Goal: Transaction & Acquisition: Download file/media

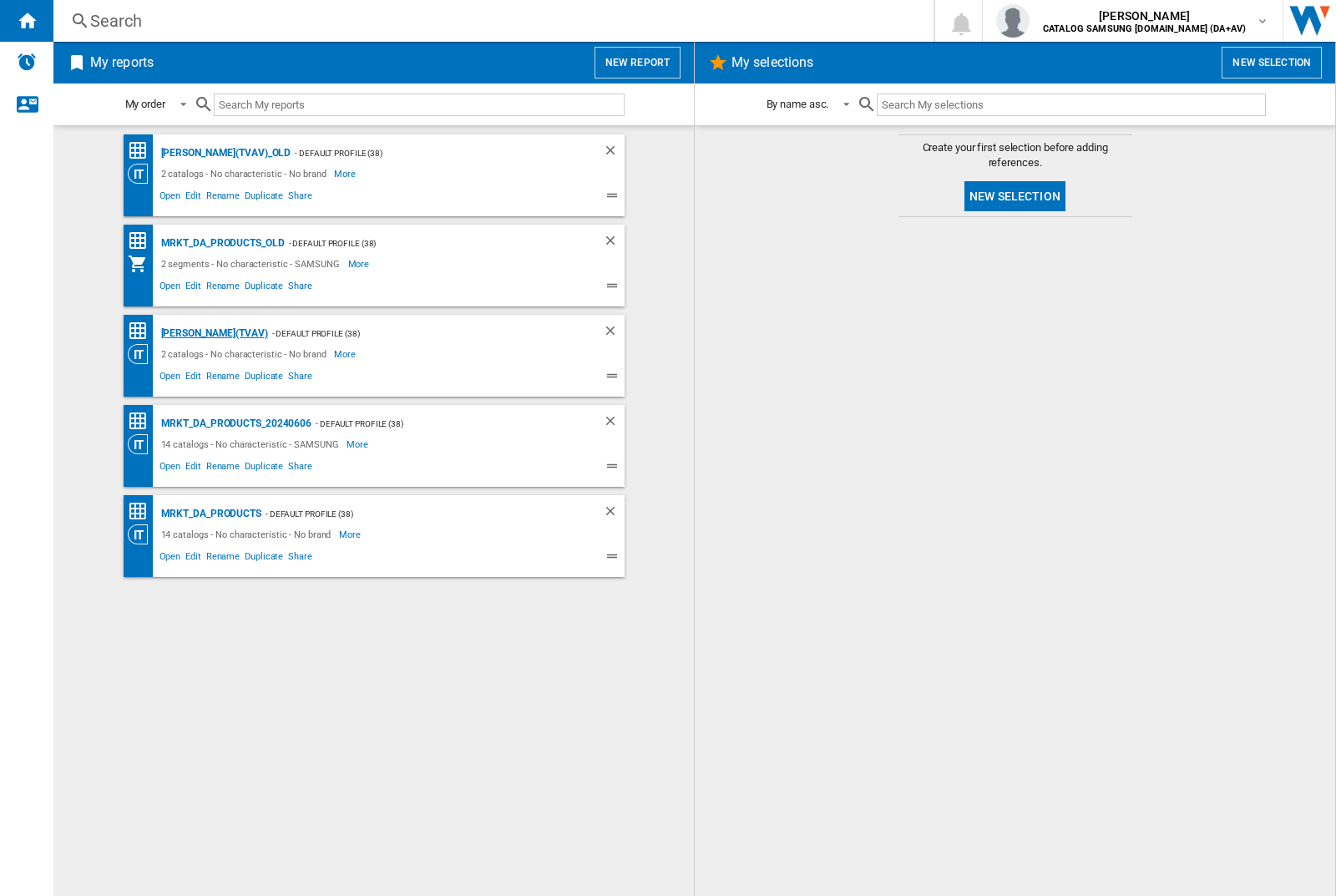
click at [185, 333] on div "[PERSON_NAME](TVAV)" at bounding box center [212, 334] width 111 height 21
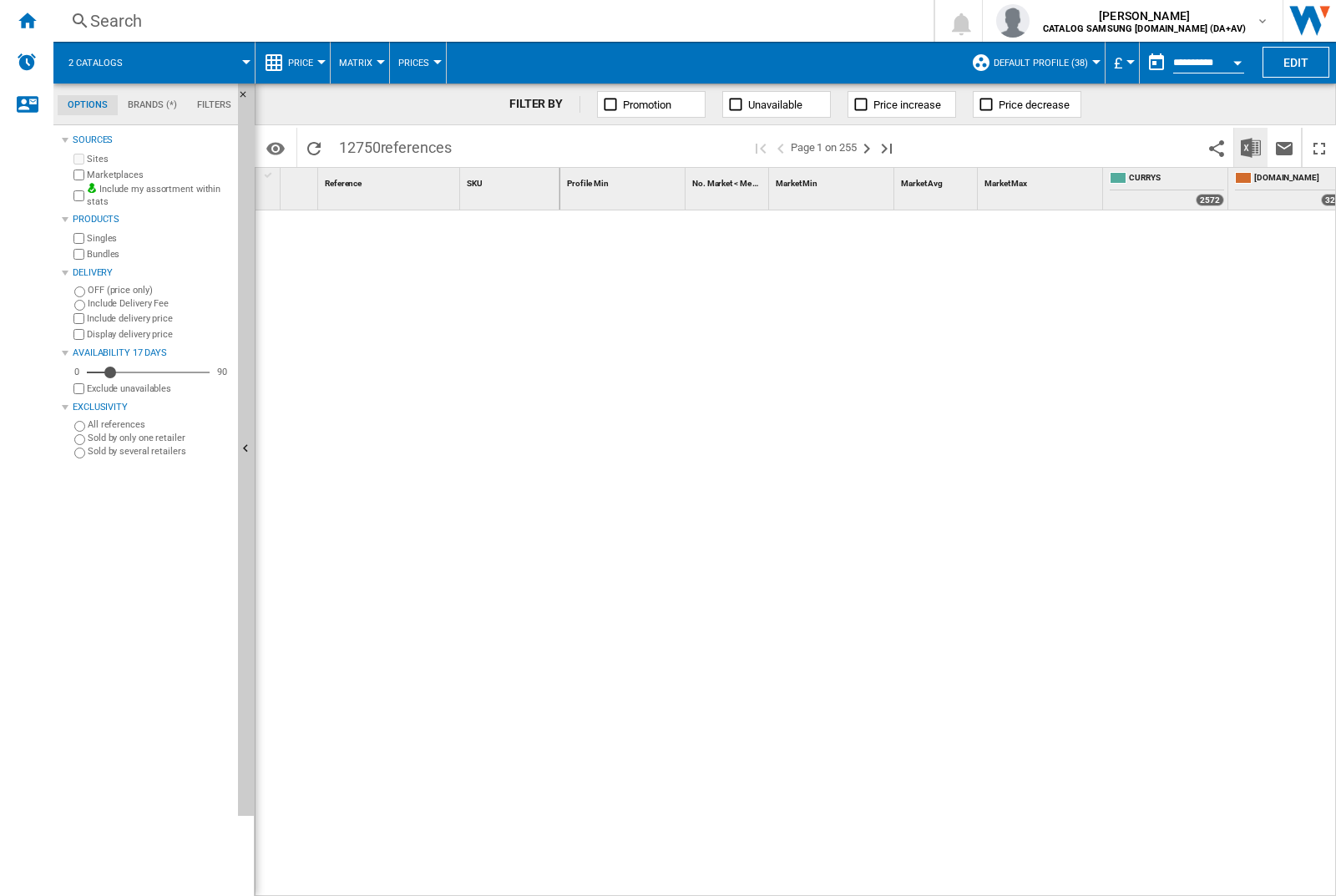
click at [1251, 146] on img "Download in Excel" at bounding box center [1251, 147] width 20 height 20
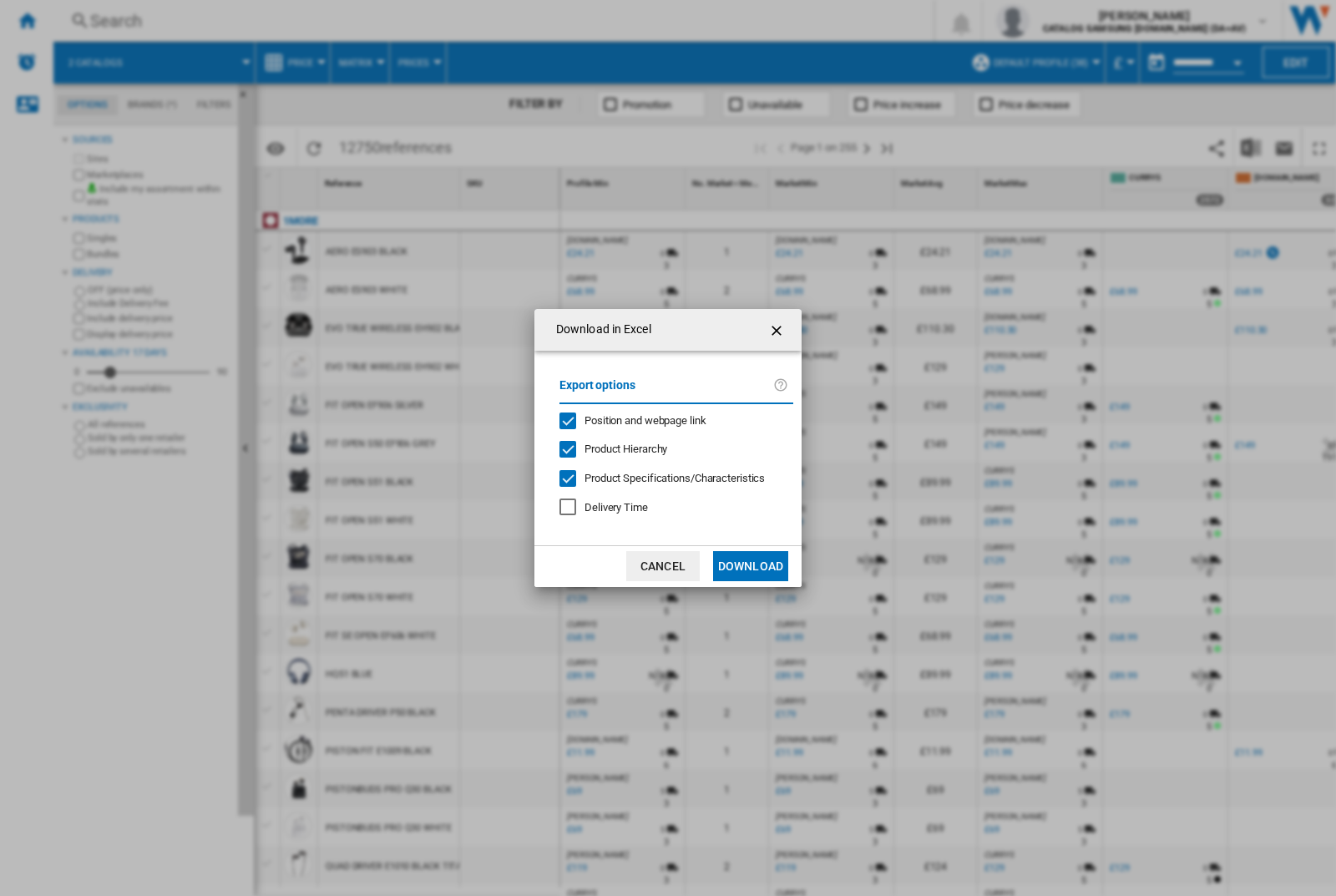
click at [669, 420] on span "Position and webpage link" at bounding box center [646, 420] width 122 height 13
click at [751, 566] on button "Download" at bounding box center [750, 565] width 75 height 30
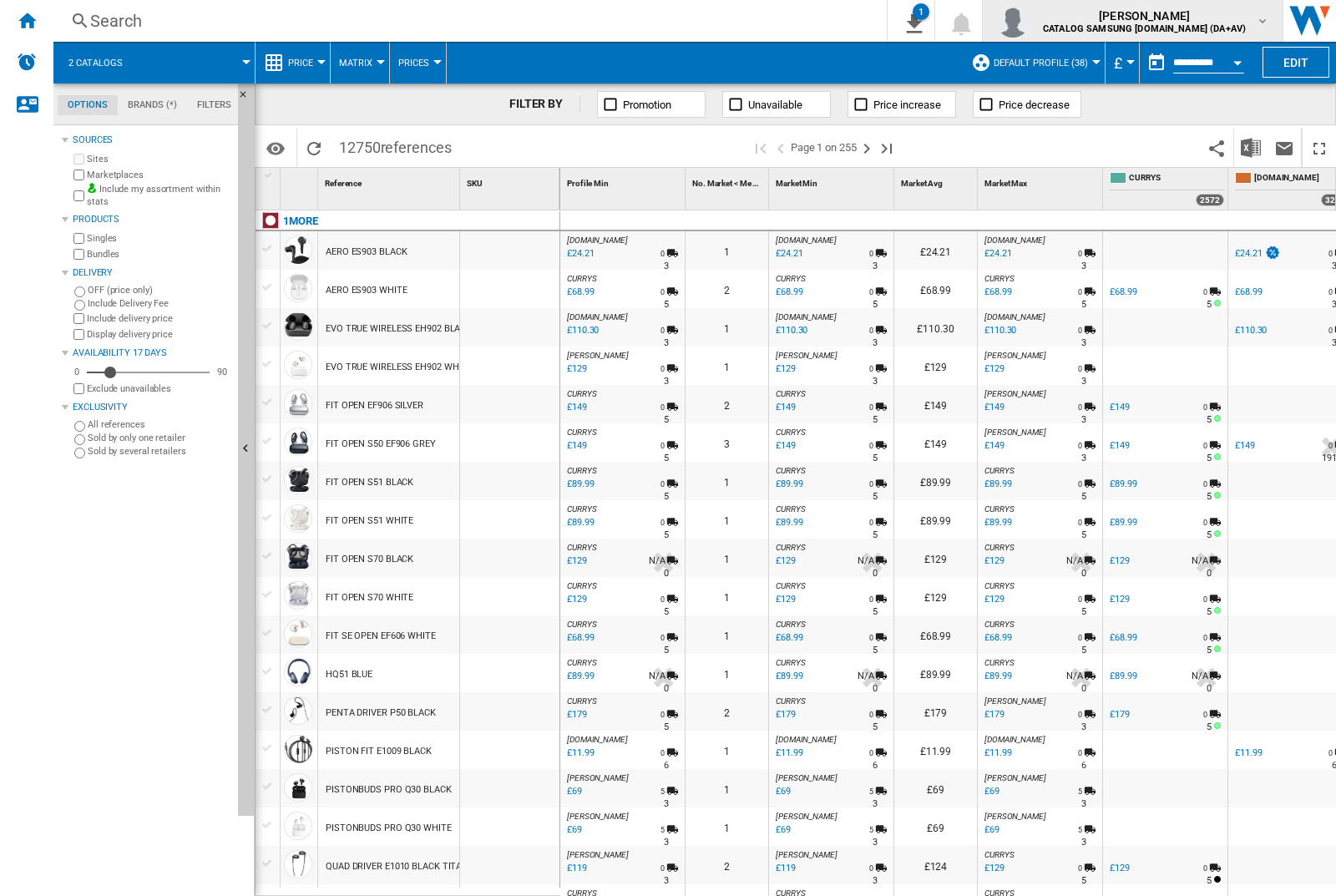
click at [1029, 21] on img "button" at bounding box center [1013, 20] width 33 height 33
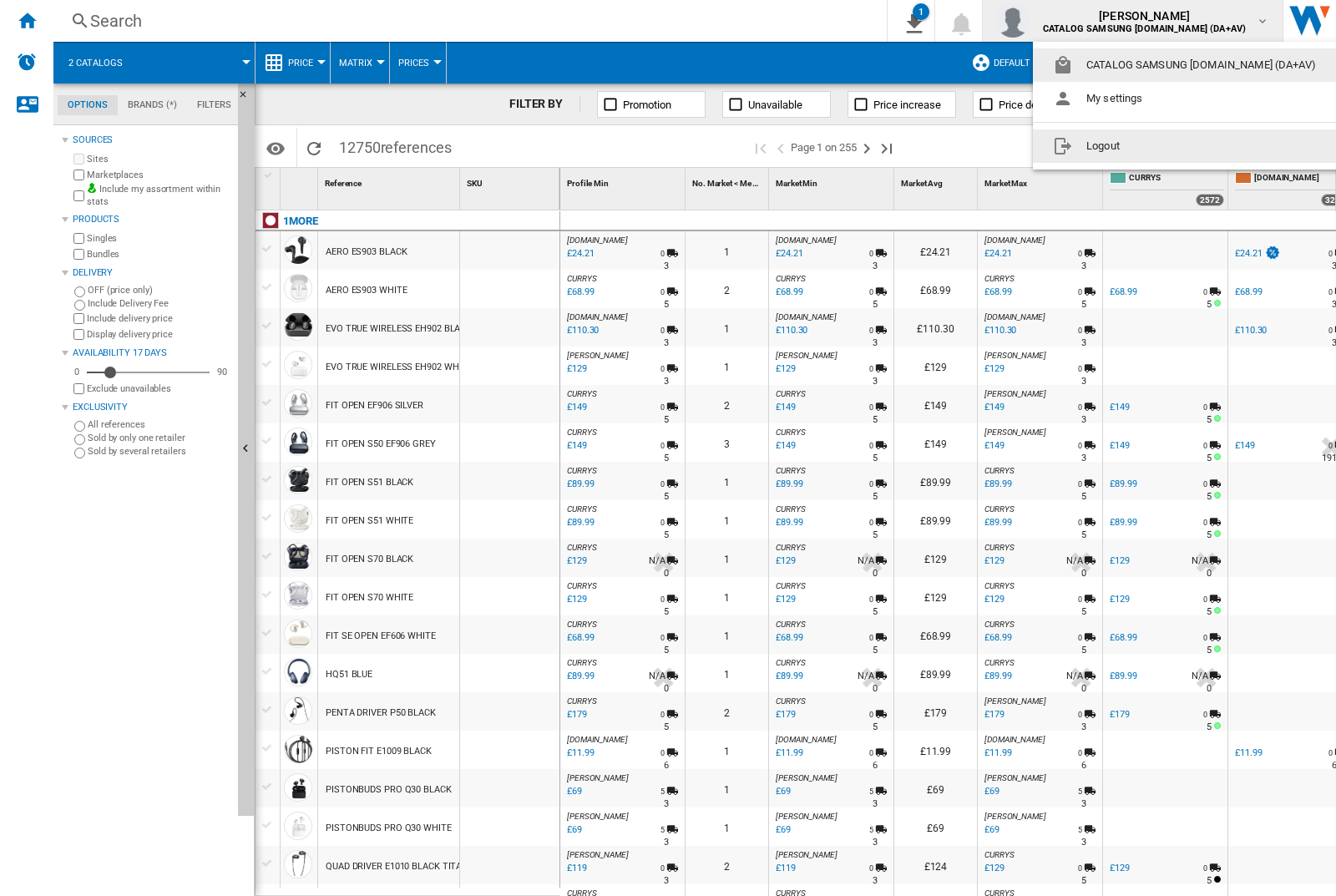
click at [1161, 146] on button "Logout" at bounding box center [1188, 145] width 310 height 33
